Goal: Task Accomplishment & Management: Manage account settings

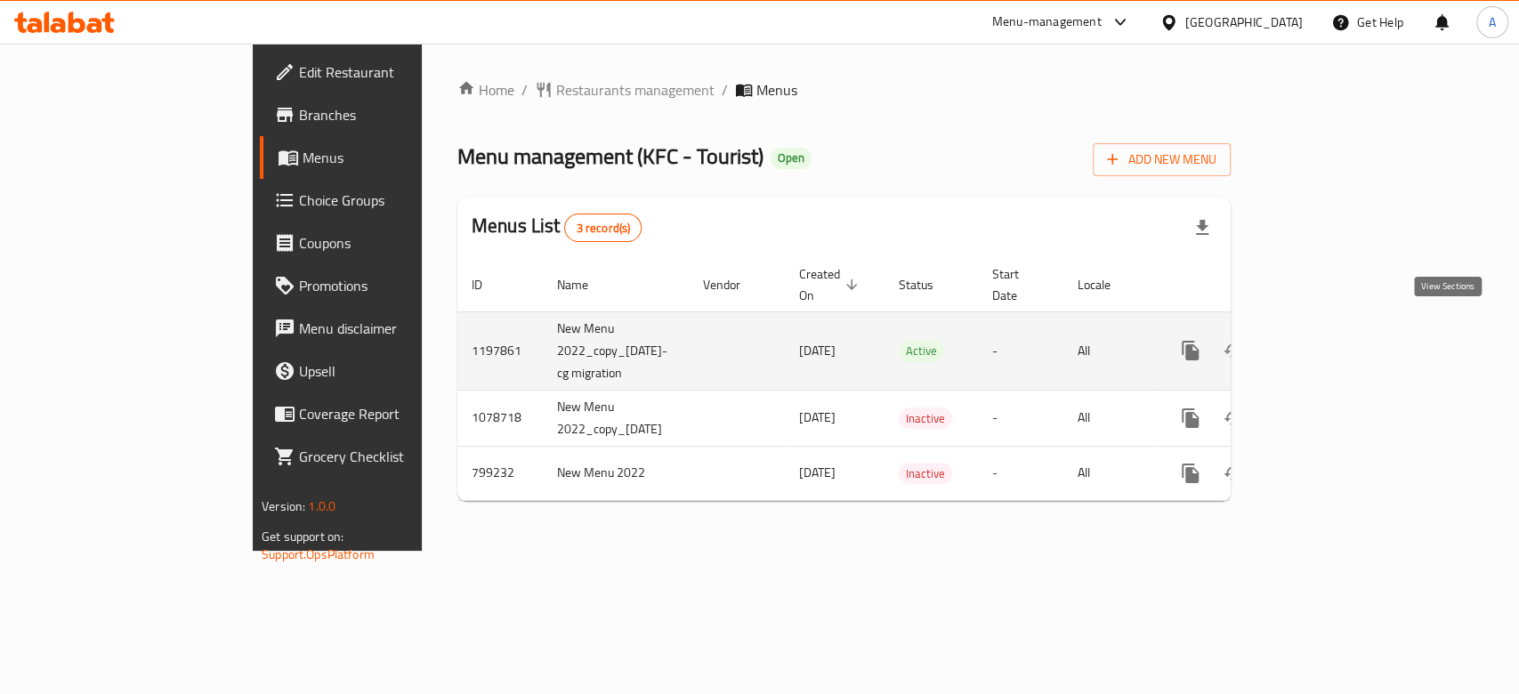
click at [1340, 332] on link "enhanced table" at bounding box center [1318, 350] width 43 height 43
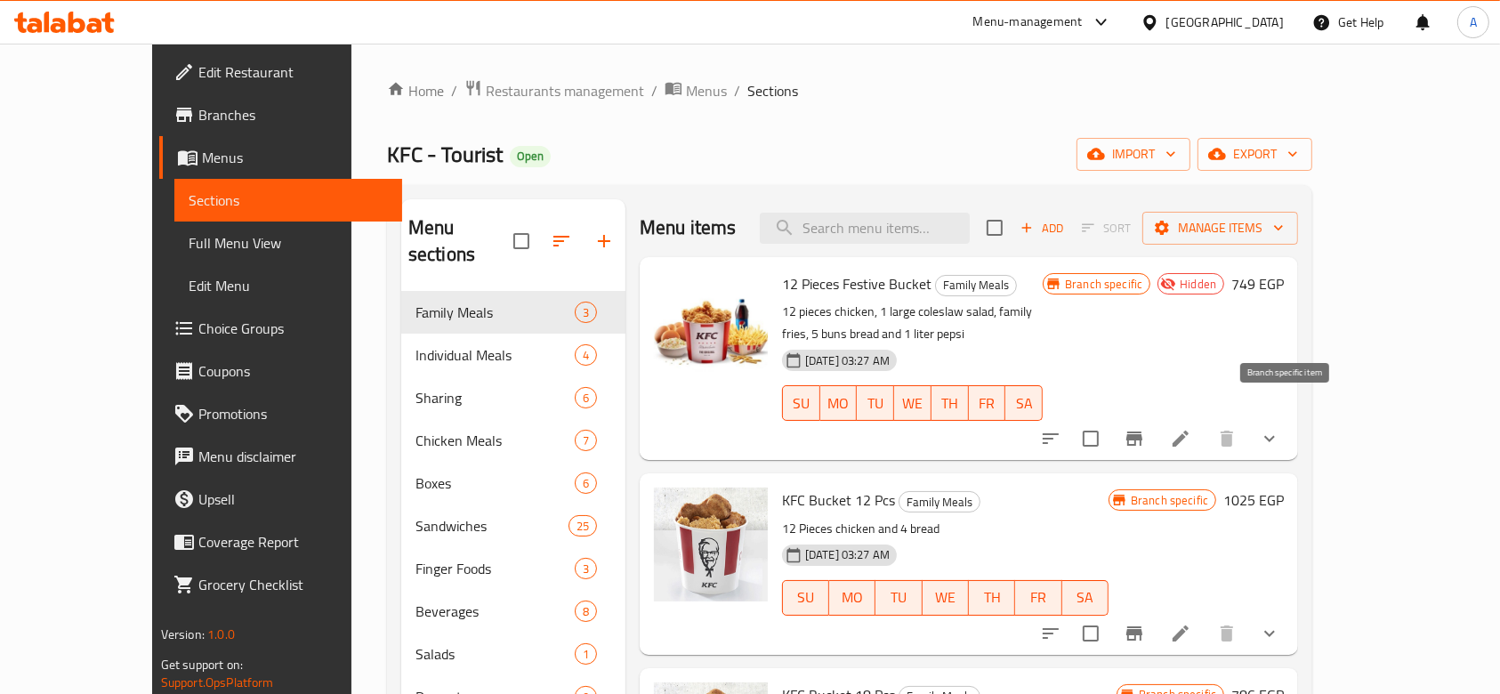
click at [1143, 432] on icon "Branch-specific-item" at bounding box center [1135, 439] width 16 height 14
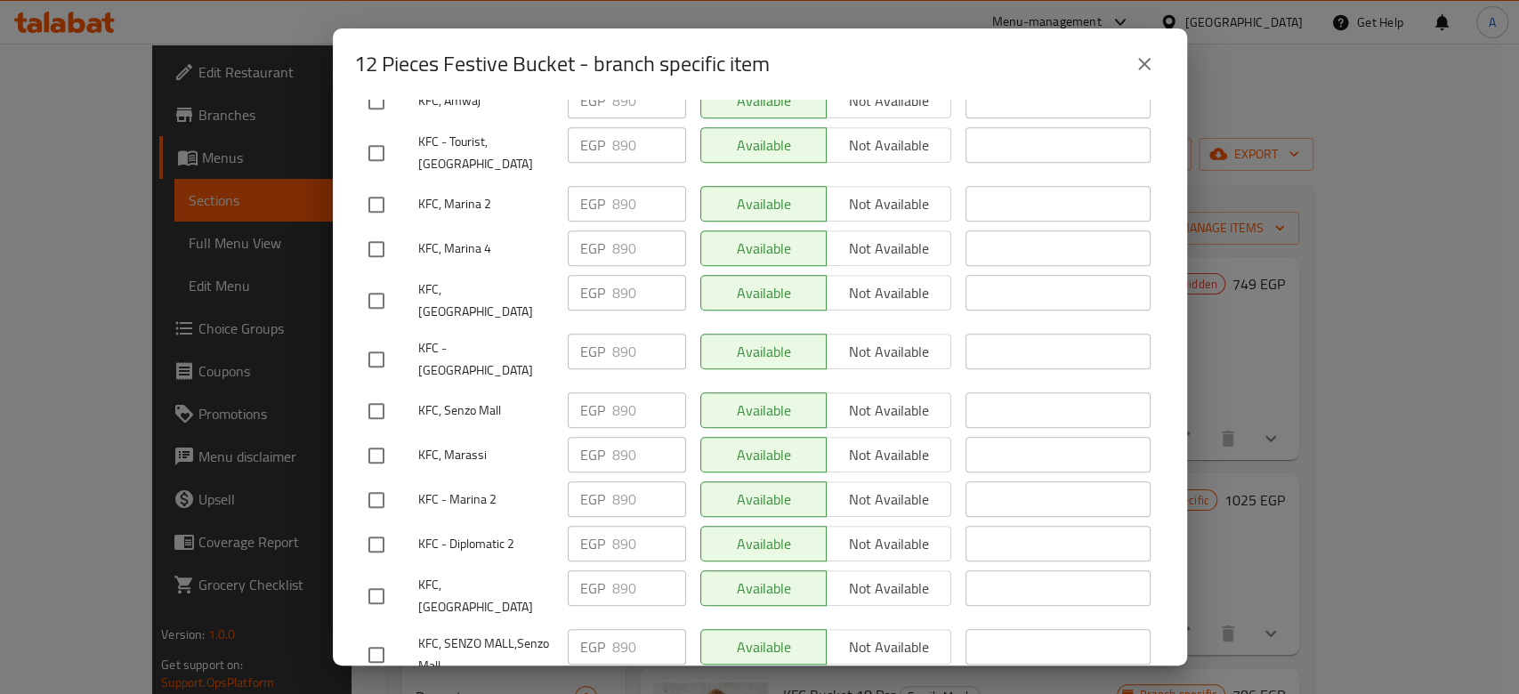
scroll to position [712, 0]
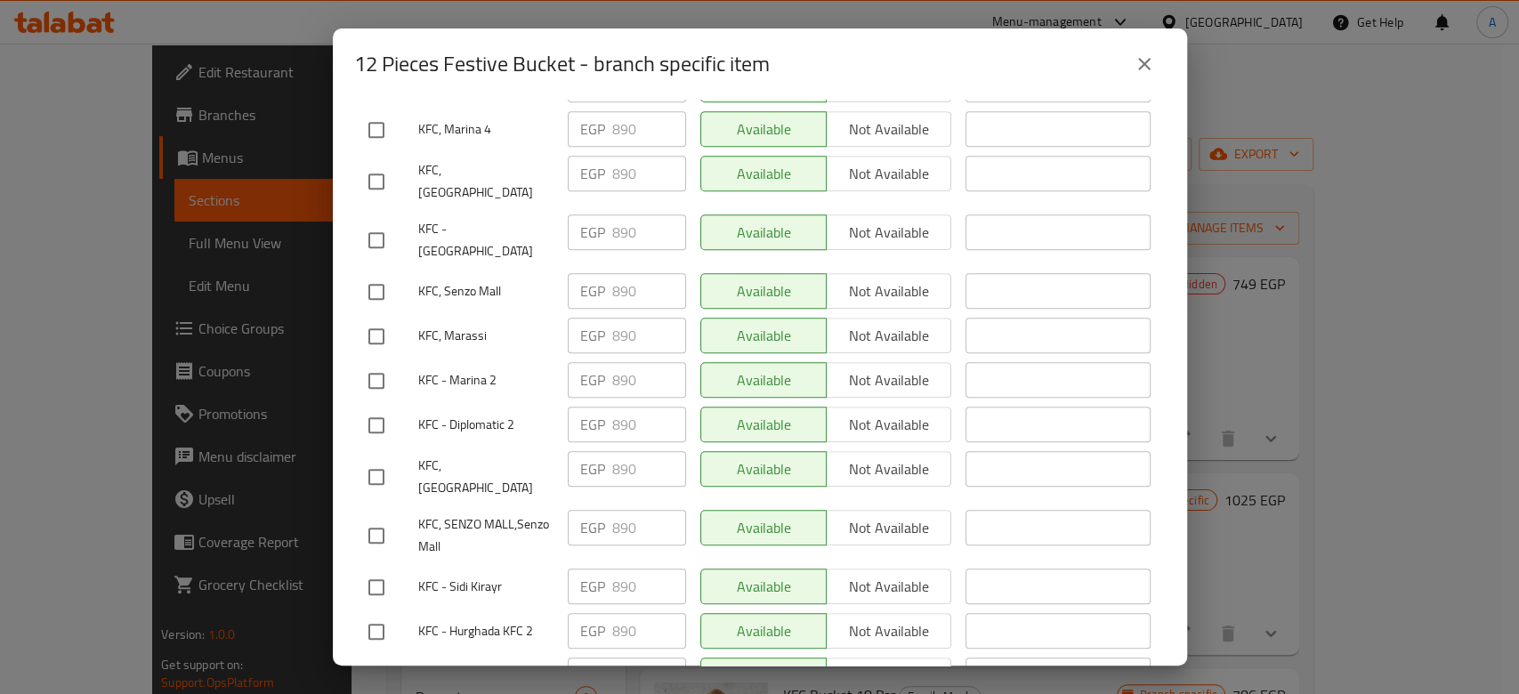
click at [378, 318] on input "checkbox" at bounding box center [376, 336] width 37 height 37
checkbox input "true"
click at [613, 318] on input "890" at bounding box center [649, 336] width 74 height 36
type input "900"
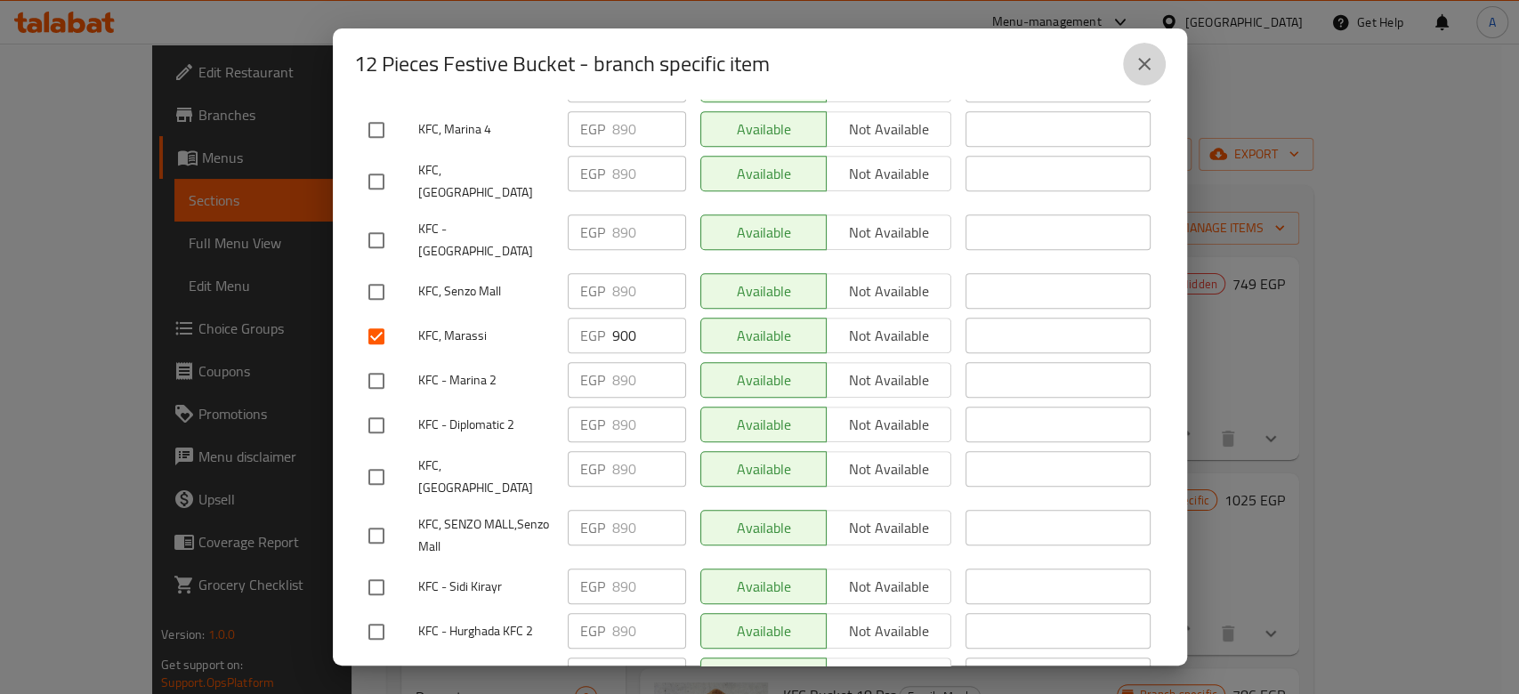
click at [1155, 61] on button "close" at bounding box center [1144, 64] width 43 height 43
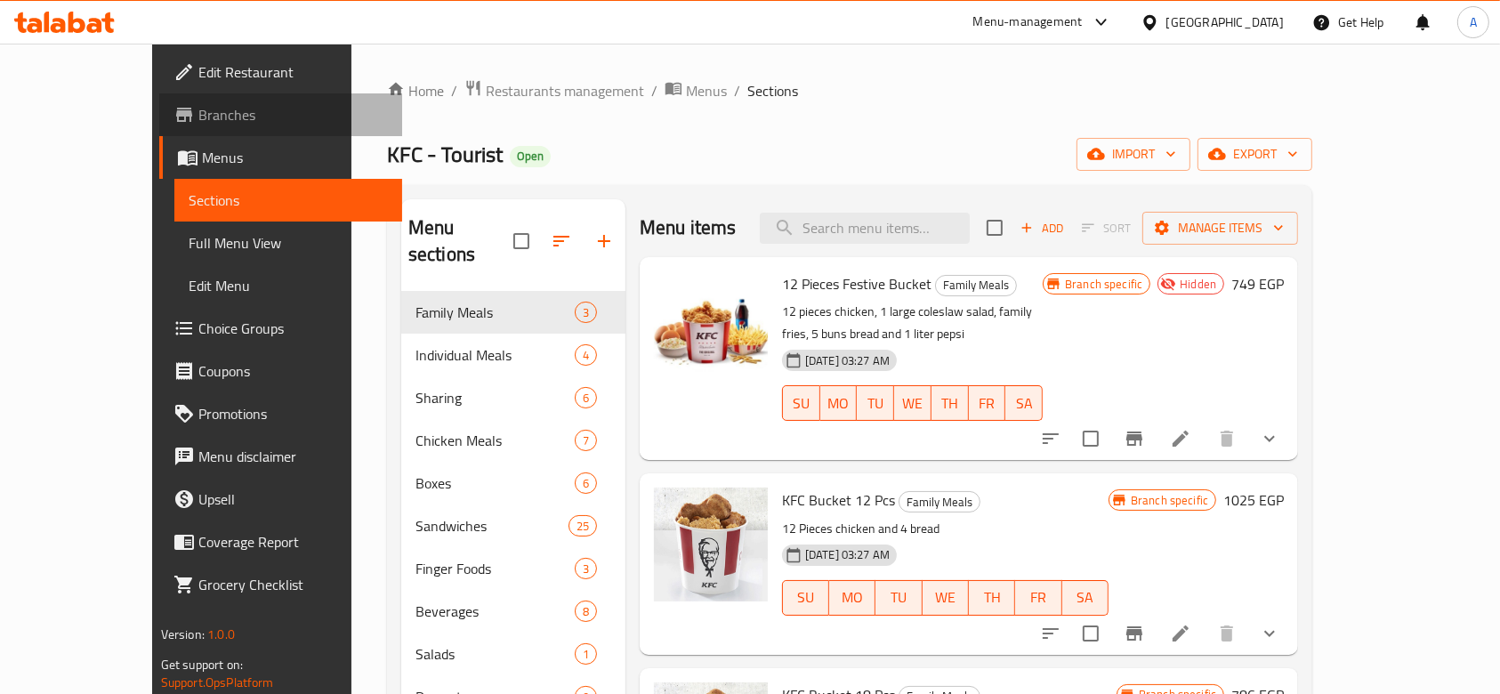
click at [198, 114] on span "Branches" at bounding box center [293, 114] width 190 height 21
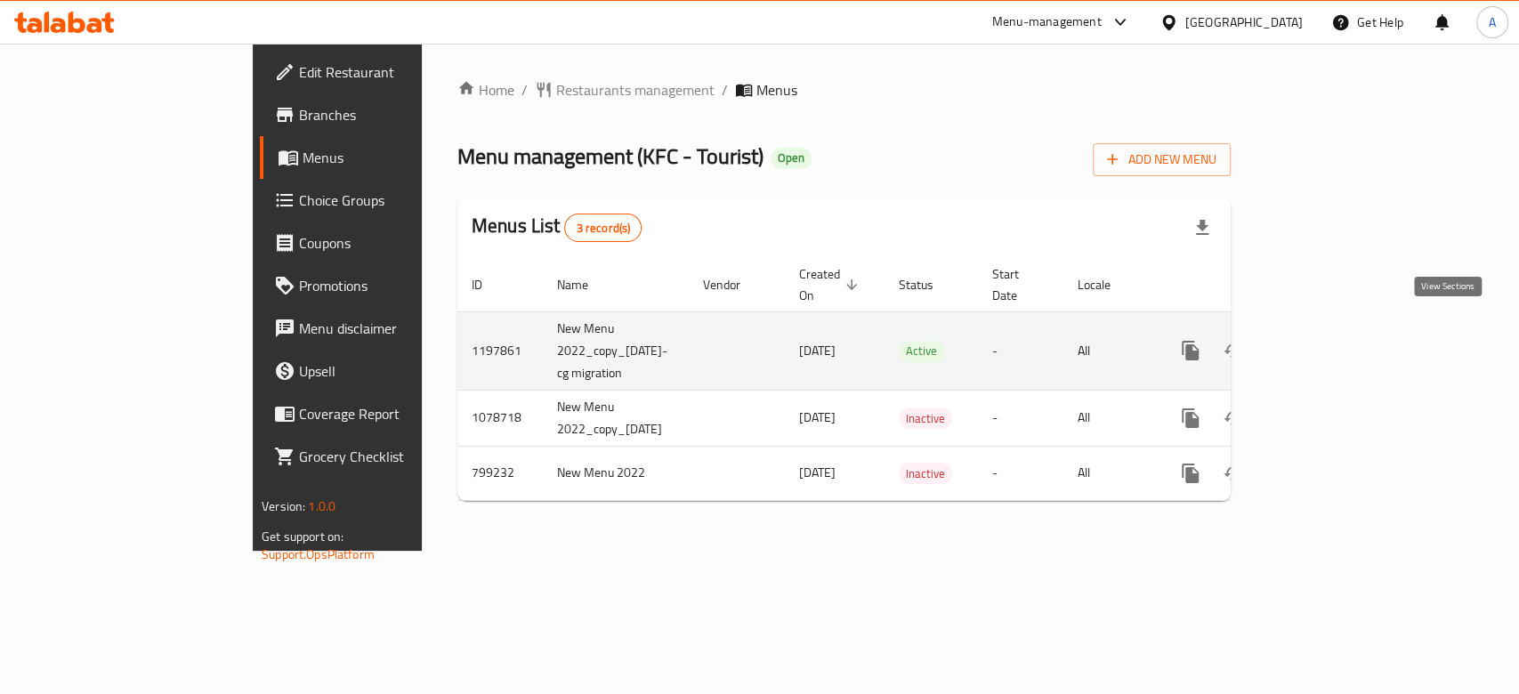
click at [1340, 329] on link "enhanced table" at bounding box center [1318, 350] width 43 height 43
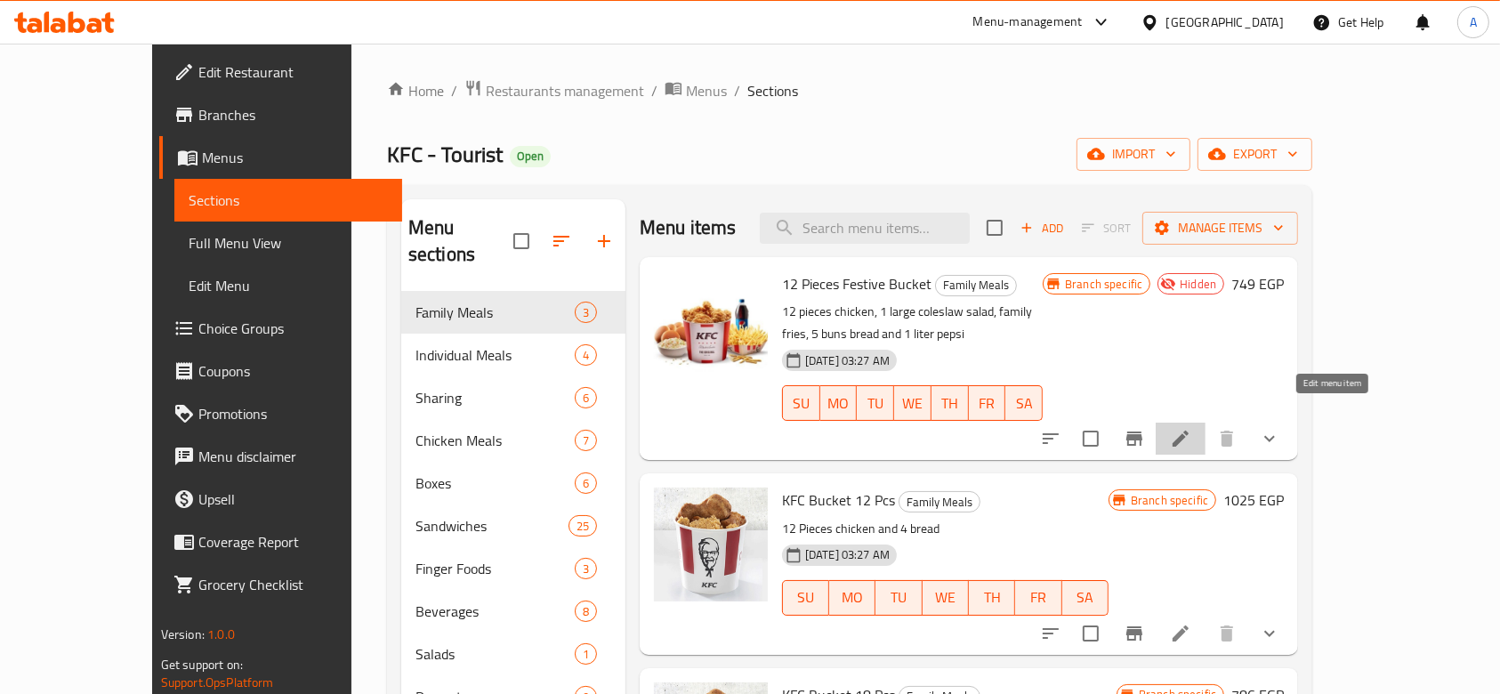
click at [1192, 428] on icon at bounding box center [1180, 438] width 21 height 21
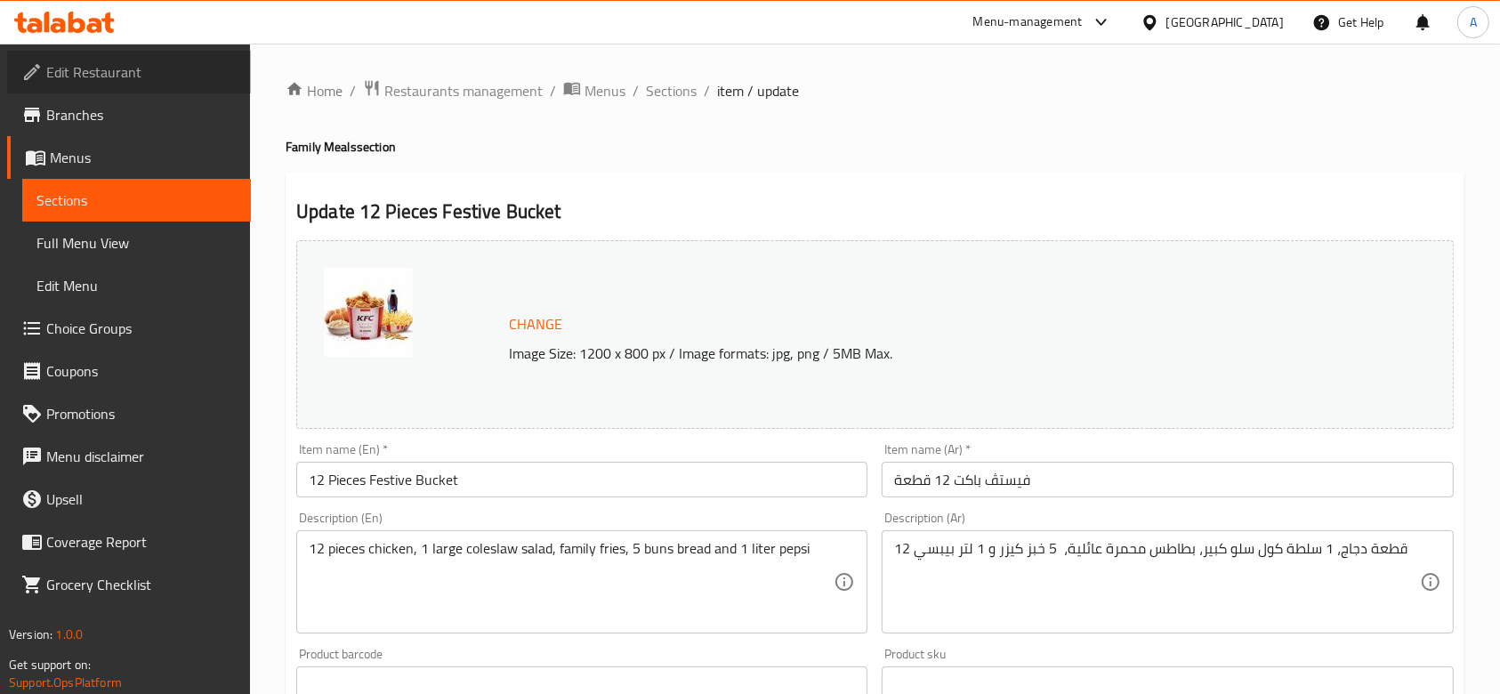
click at [124, 61] on span "Edit Restaurant" at bounding box center [141, 71] width 190 height 21
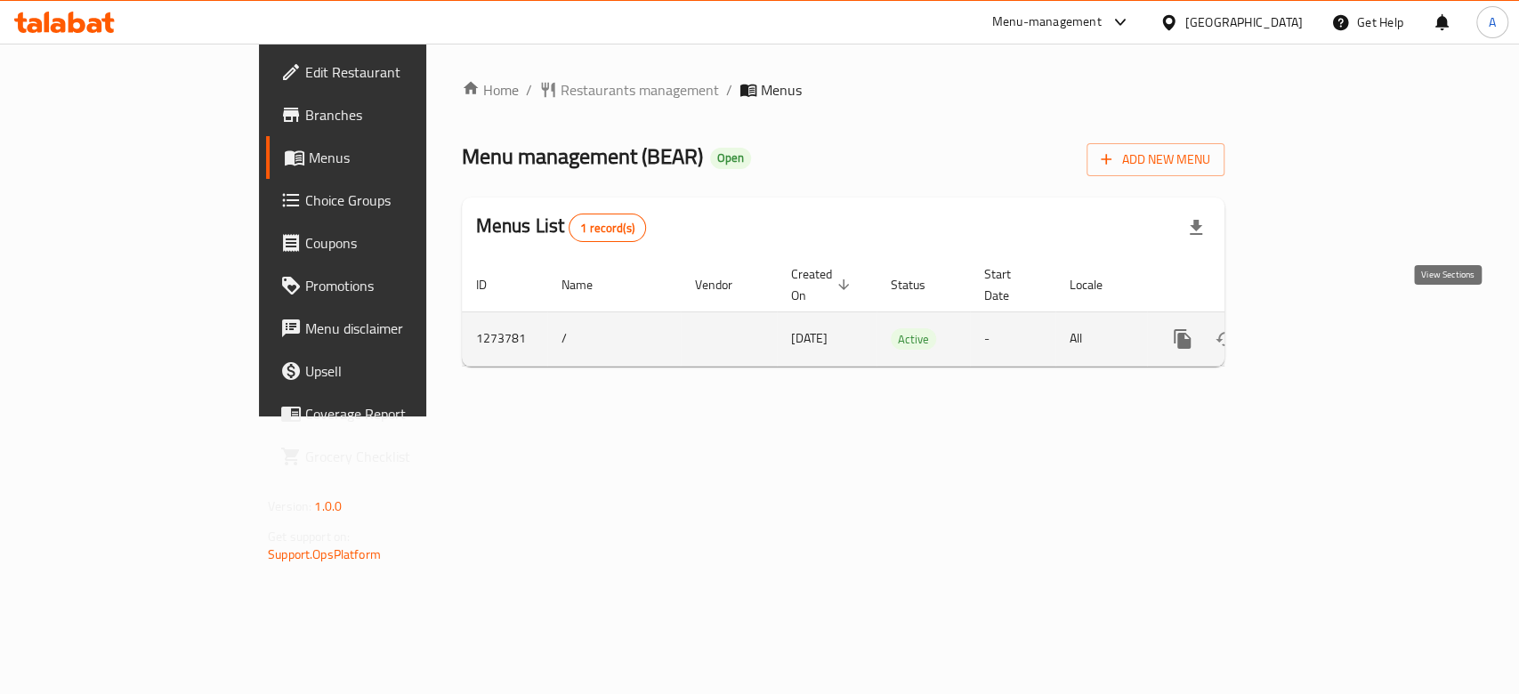
click at [1321, 328] on icon "enhanced table" at bounding box center [1310, 338] width 21 height 21
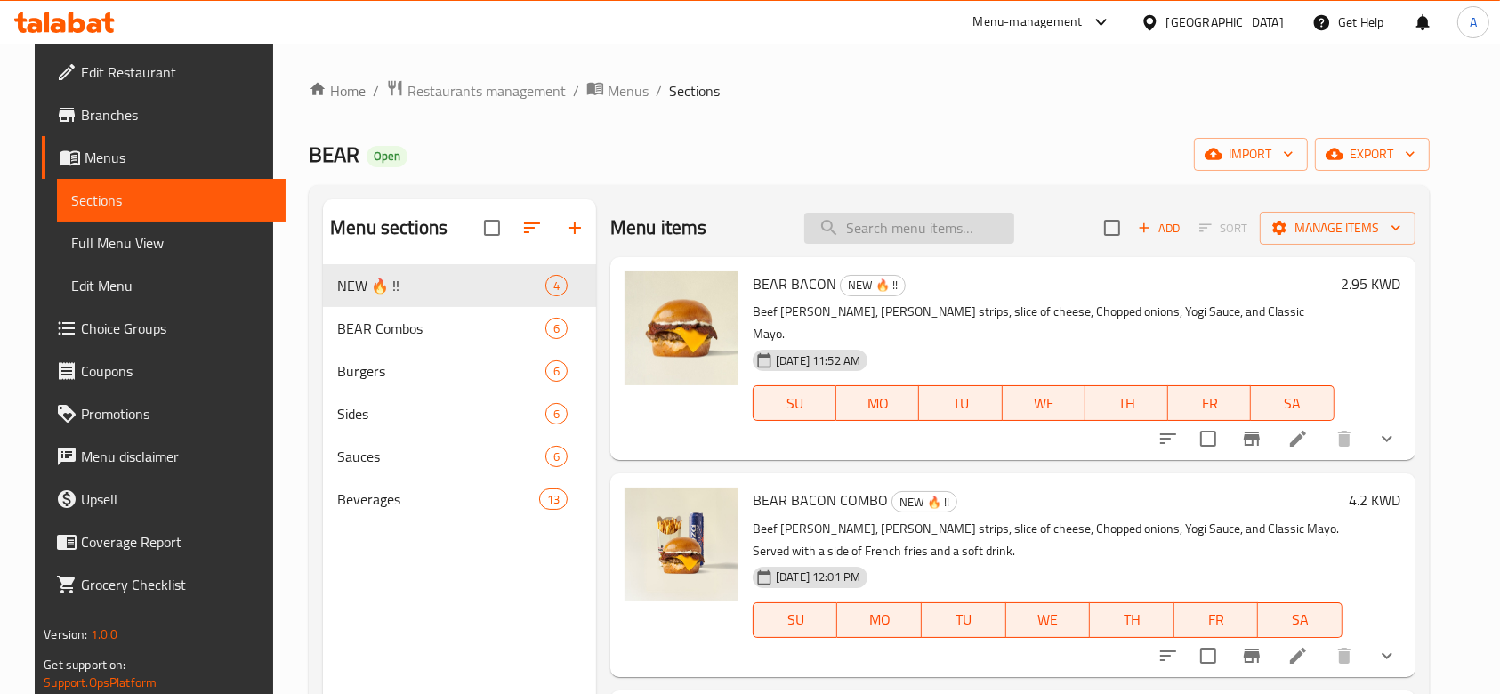
click at [947, 238] on input "search" at bounding box center [909, 228] width 210 height 31
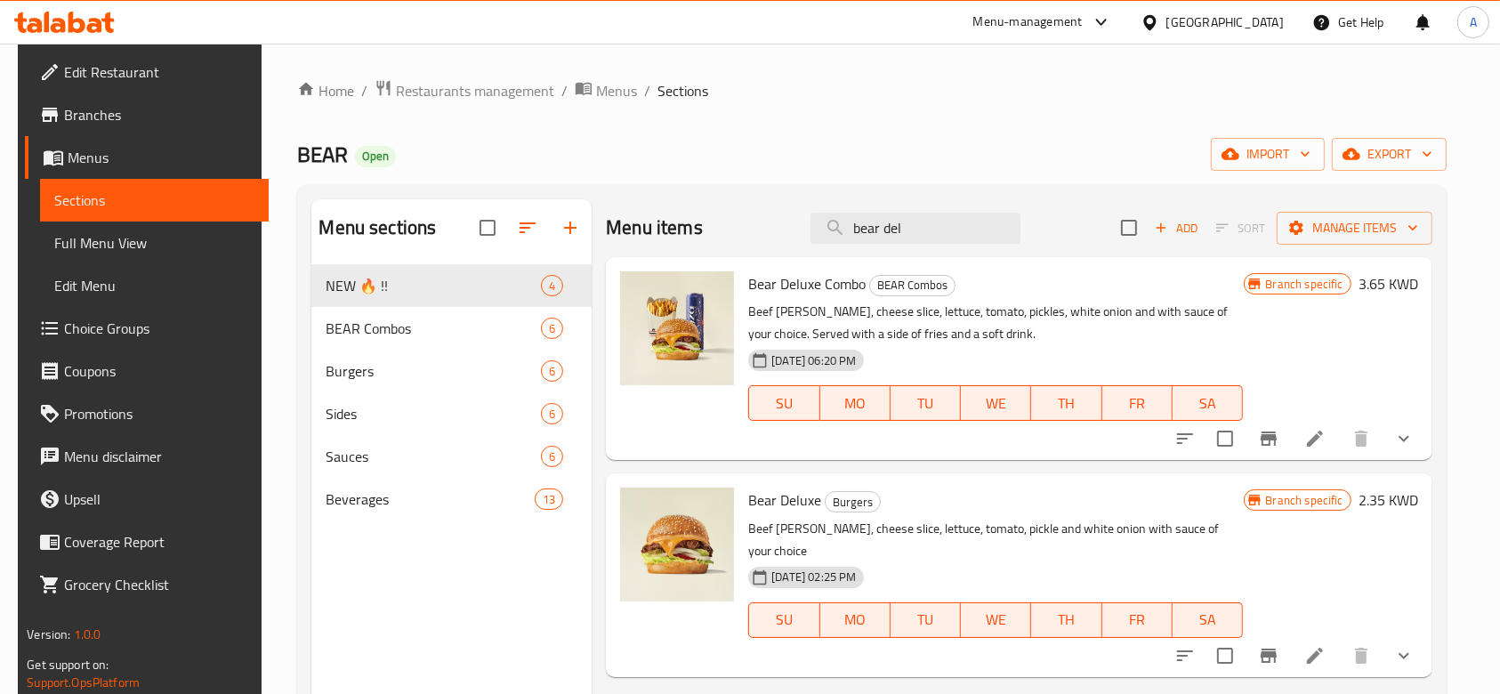
type input "bear del"
click at [1340, 640] on li at bounding box center [1315, 656] width 50 height 32
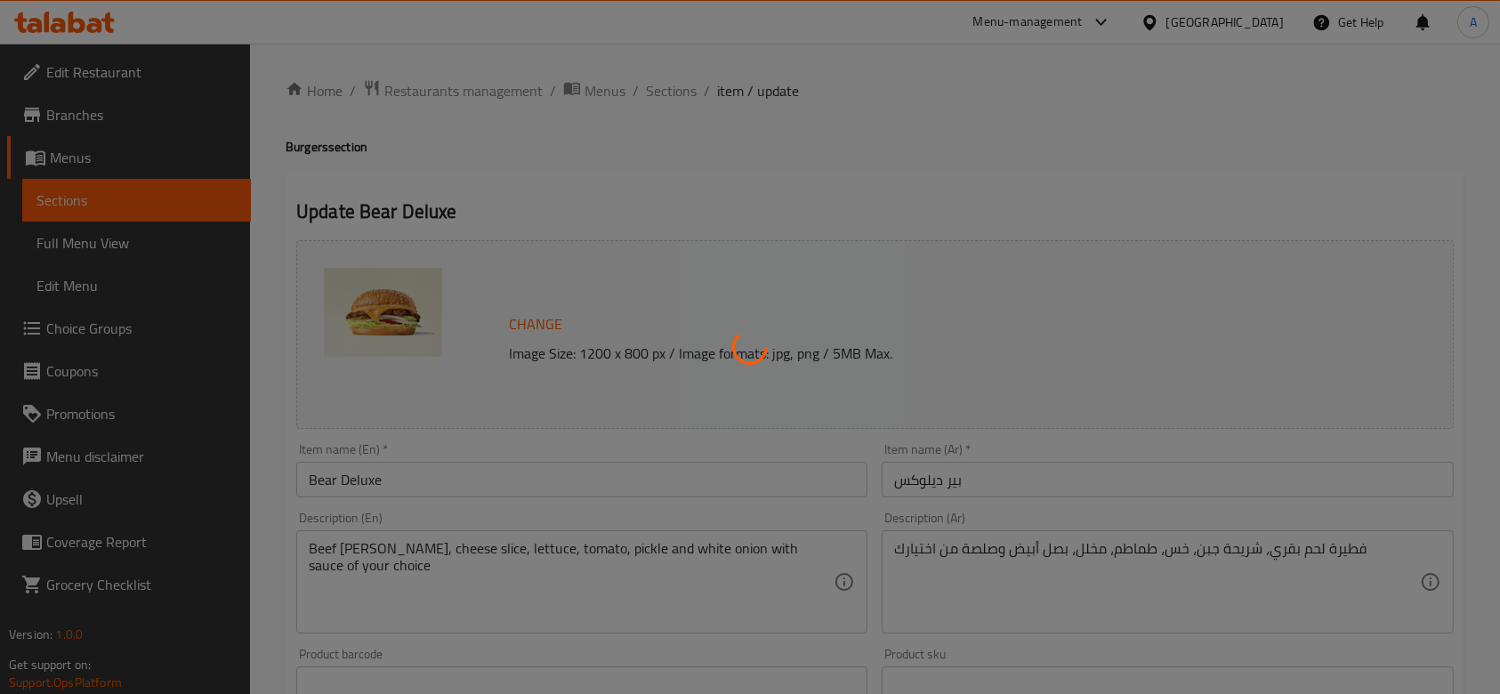
type input "باتييز"
type input "0"
type input "3"
type input "جبن"
type input "0"
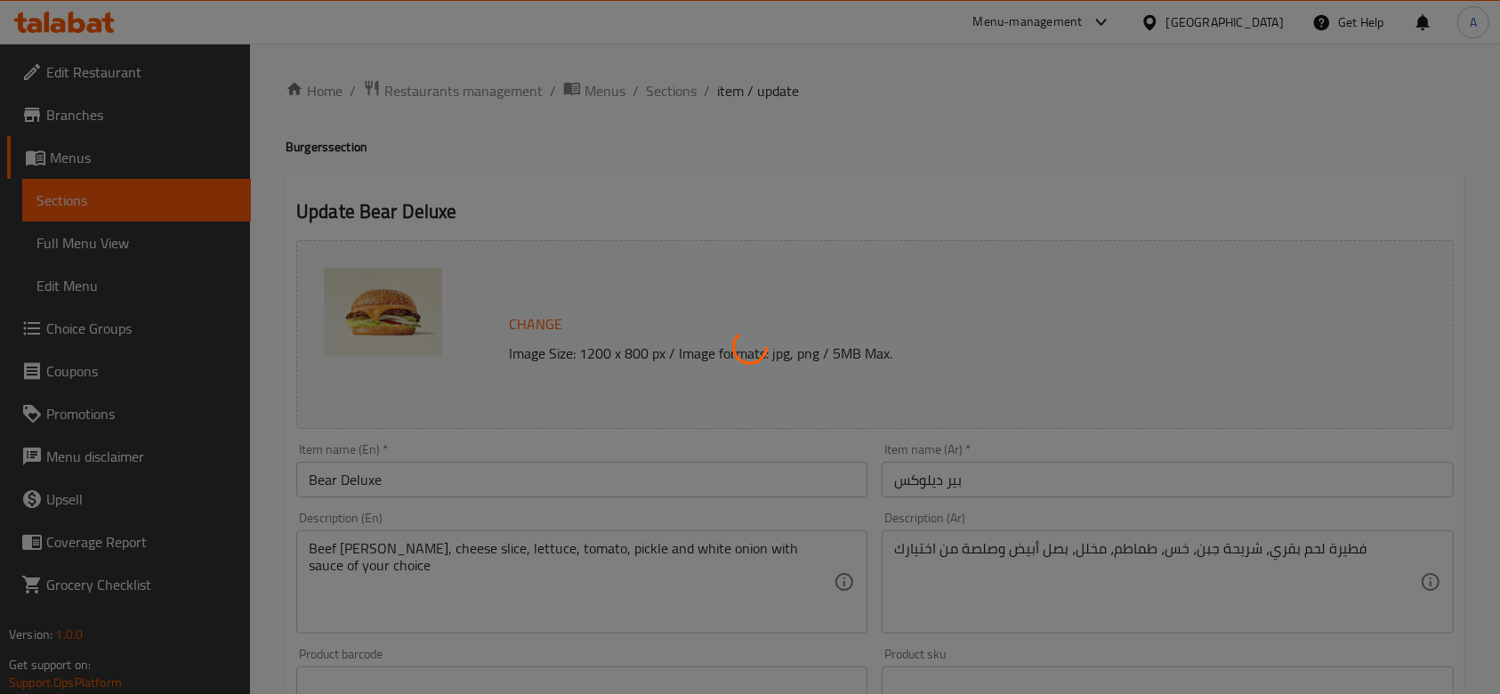
type input "3"
type input "اضافات"
type input "0"
type input "12"
type input "اختياري"
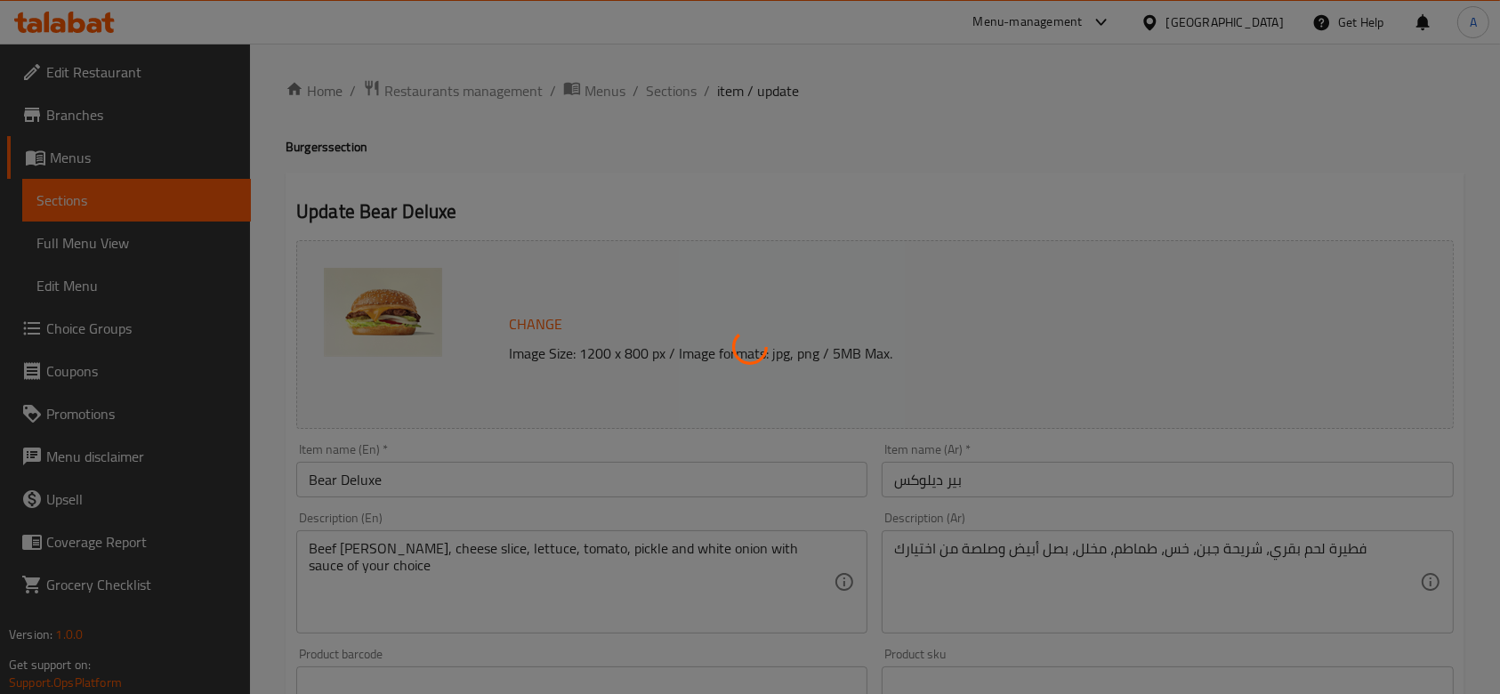
type input "0"
type input "6"
type input "صلصة من اختيارك"
type input "1"
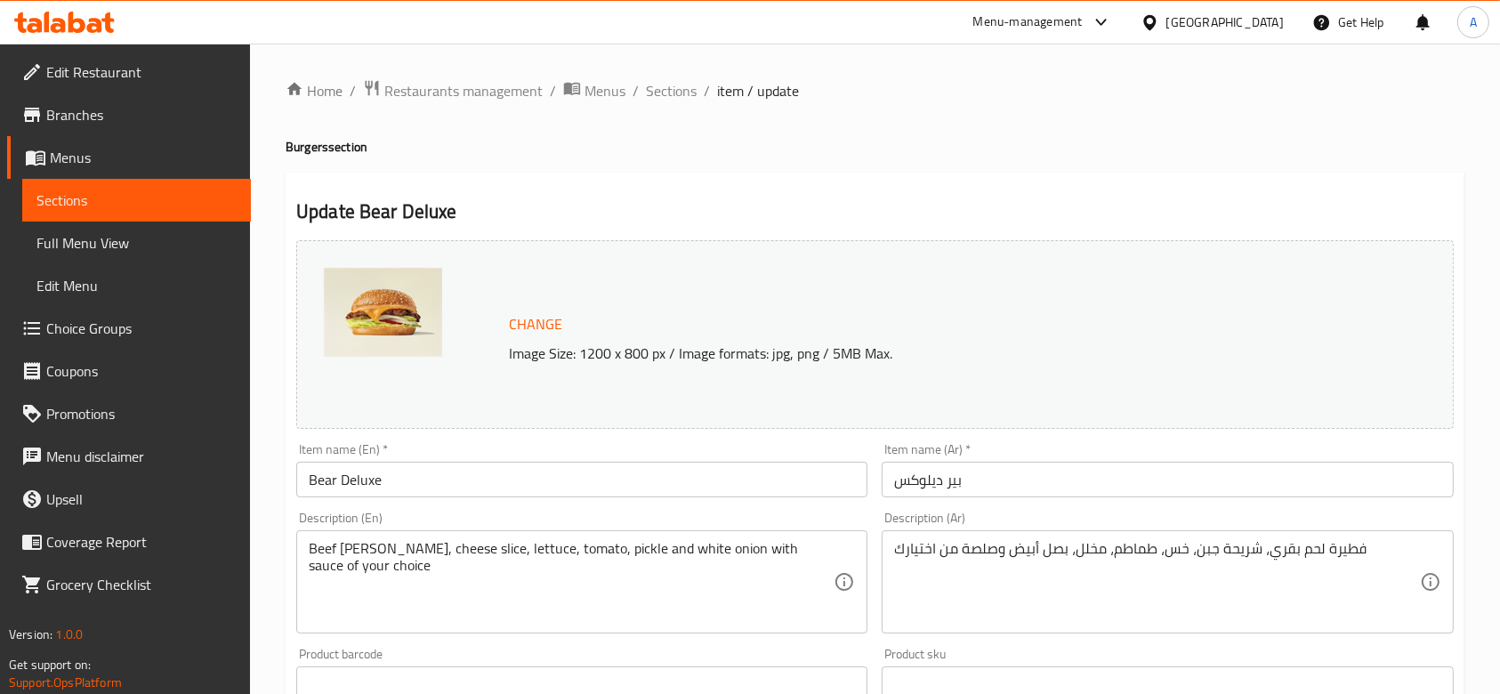
click at [901, 236] on div "Change Image Size: 1200 x 800 px / Image formats: jpg, png / 5MB Max." at bounding box center [875, 334] width 1172 height 203
click at [1083, 23] on div "Menu-management" at bounding box center [1028, 22] width 109 height 21
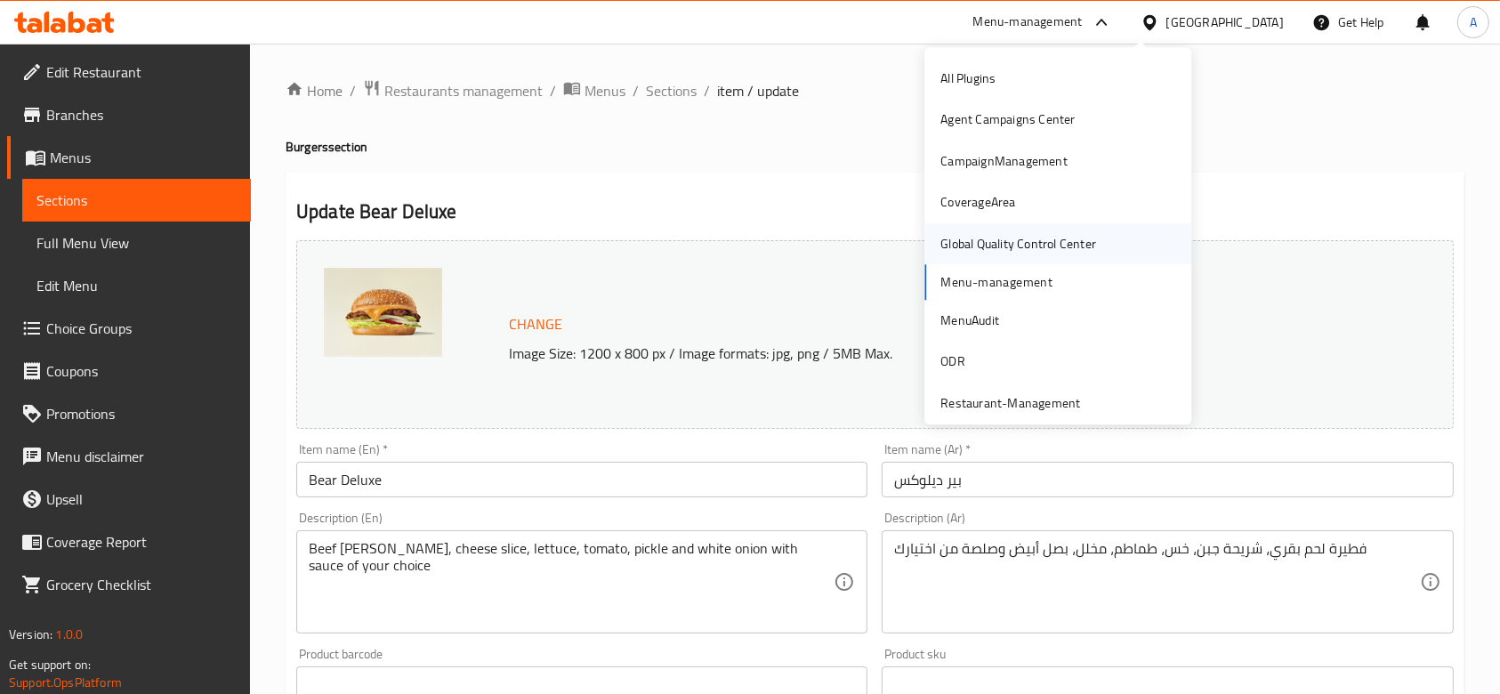
click at [1010, 241] on div "Global Quality Control Center" at bounding box center [1019, 244] width 156 height 20
